Goal: Task Accomplishment & Management: Manage account settings

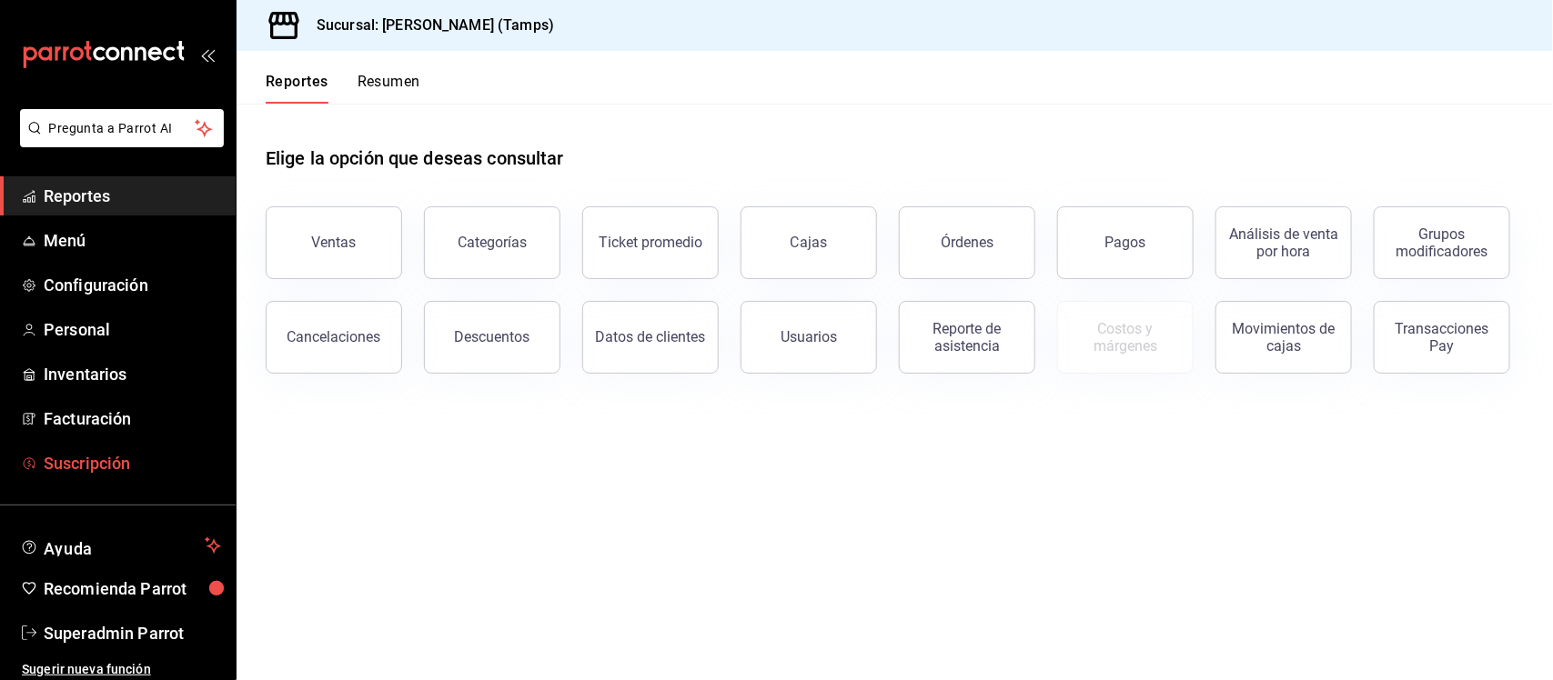
click at [80, 466] on span "Suscripción" at bounding box center [132, 463] width 177 height 25
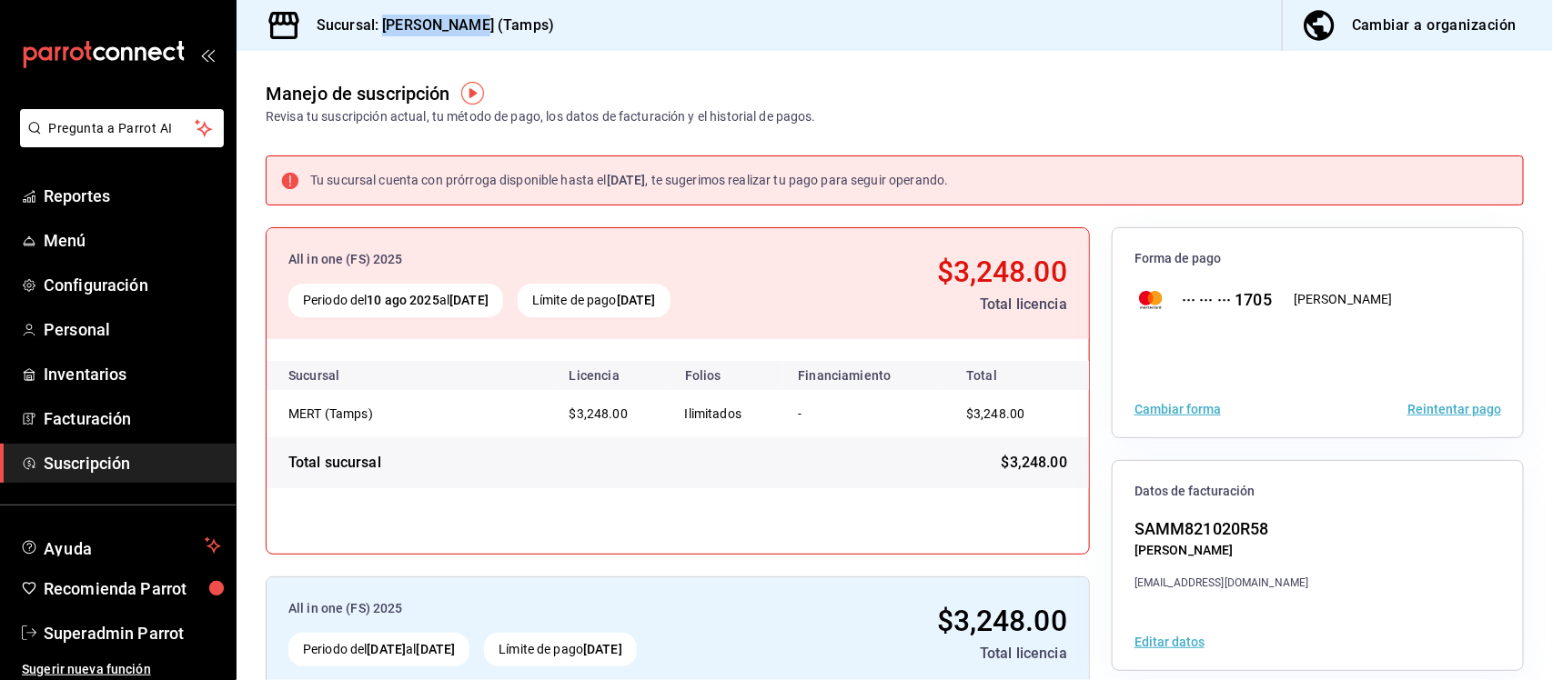
drag, startPoint x: 388, startPoint y: 19, endPoint x: 478, endPoint y: 18, distance: 90.1
click at [478, 18] on h3 "Sucursal: MERT (Tamps)" at bounding box center [428, 26] width 252 height 22
copy h3 "MERT (Tamps)"
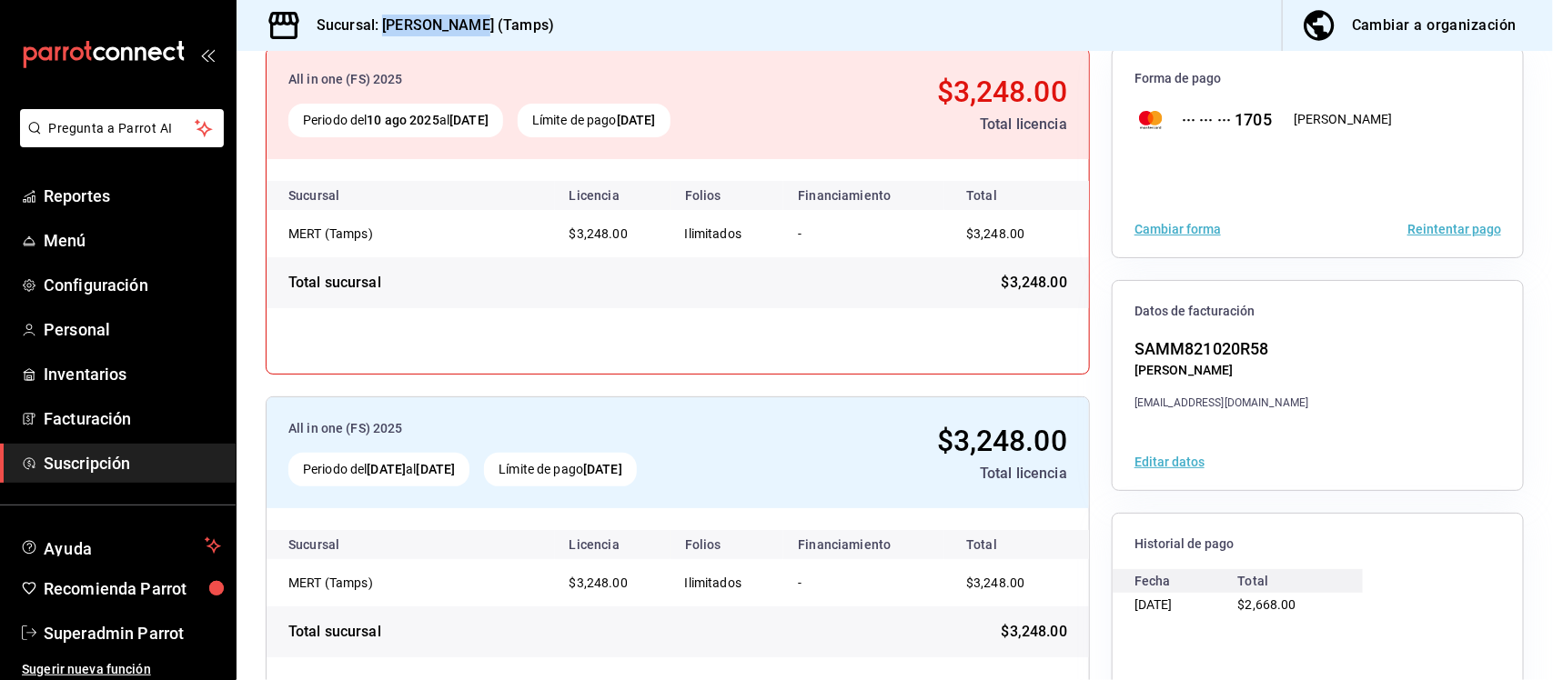
scroll to position [139, 0]
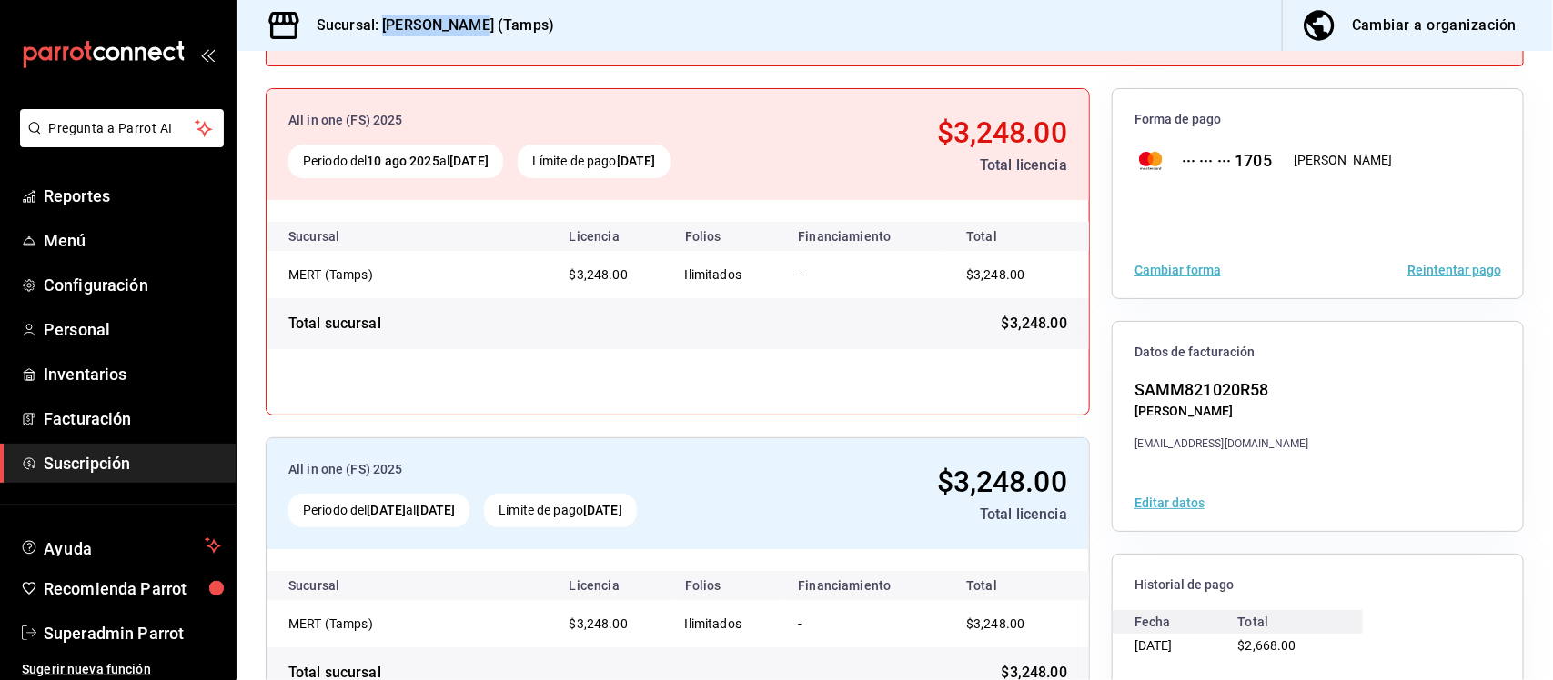
click at [1431, 271] on button "Reintentar pago" at bounding box center [1454, 270] width 94 height 13
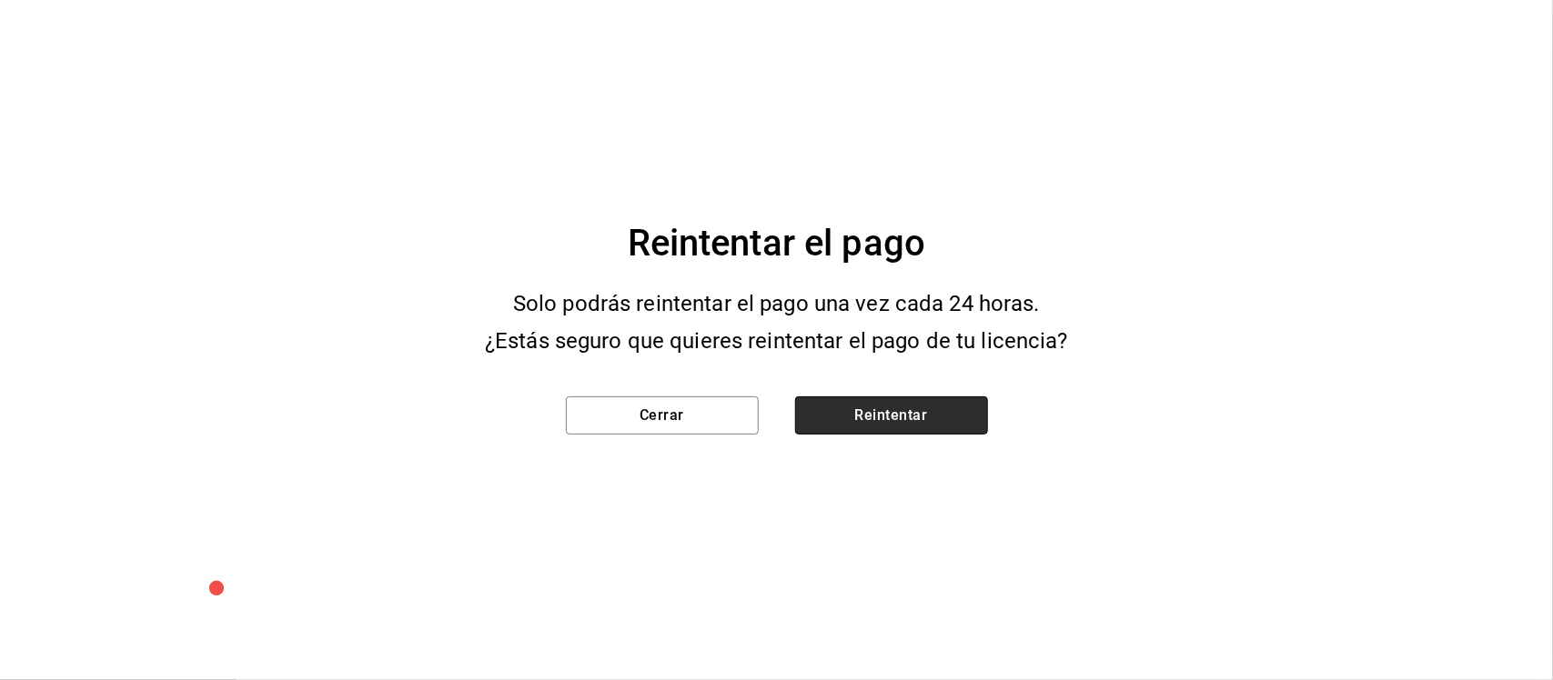
click at [905, 414] on button "Reintentar" at bounding box center [891, 416] width 193 height 38
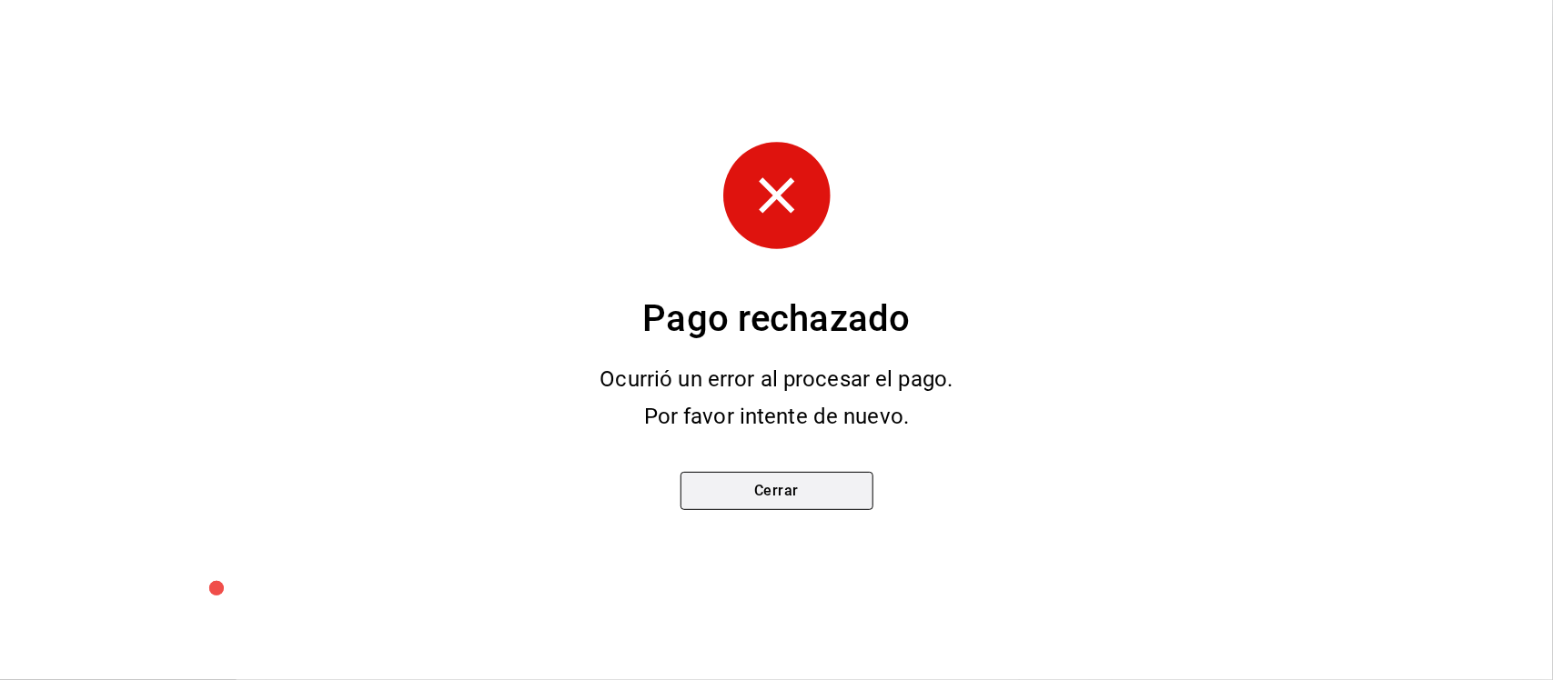
click at [794, 493] on button "Cerrar" at bounding box center [776, 491] width 193 height 38
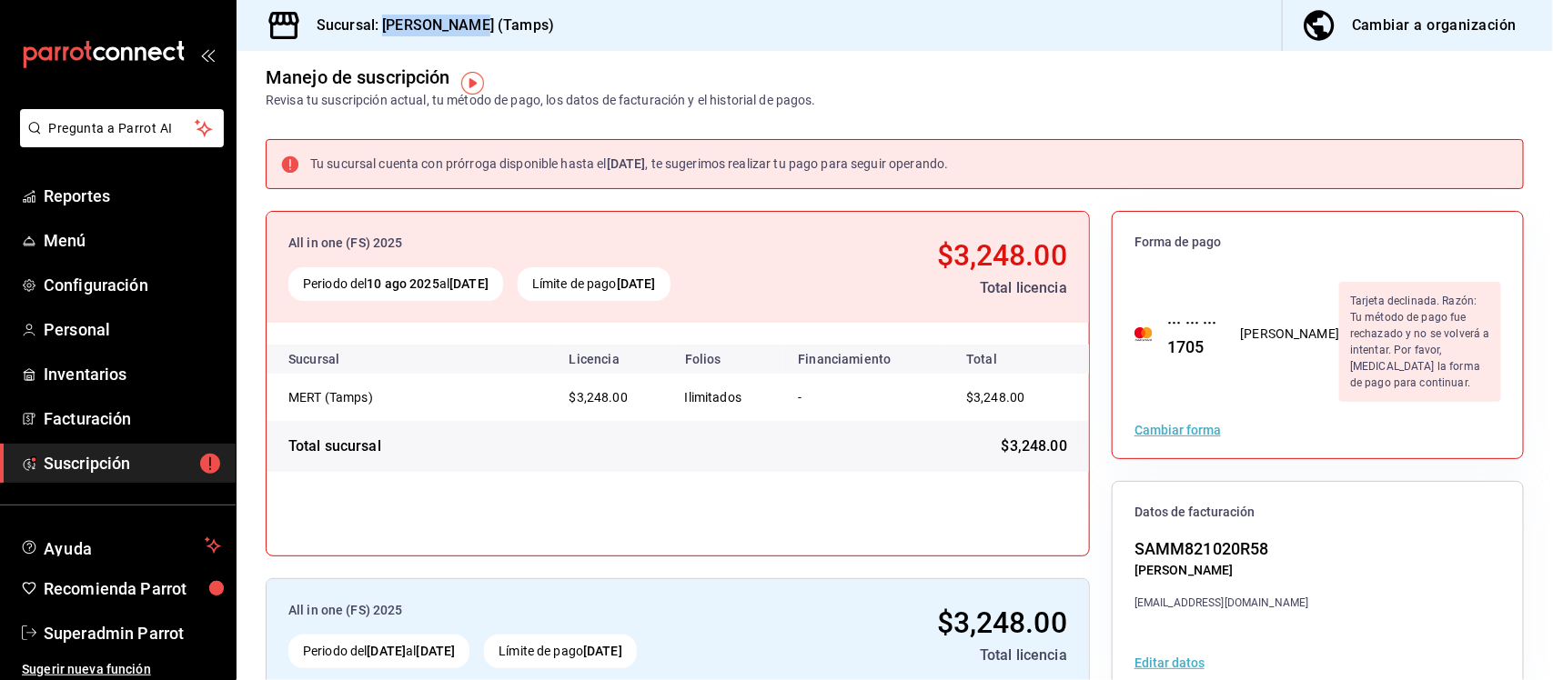
scroll to position [0, 0]
